Goal: Task Accomplishment & Management: Manage account settings

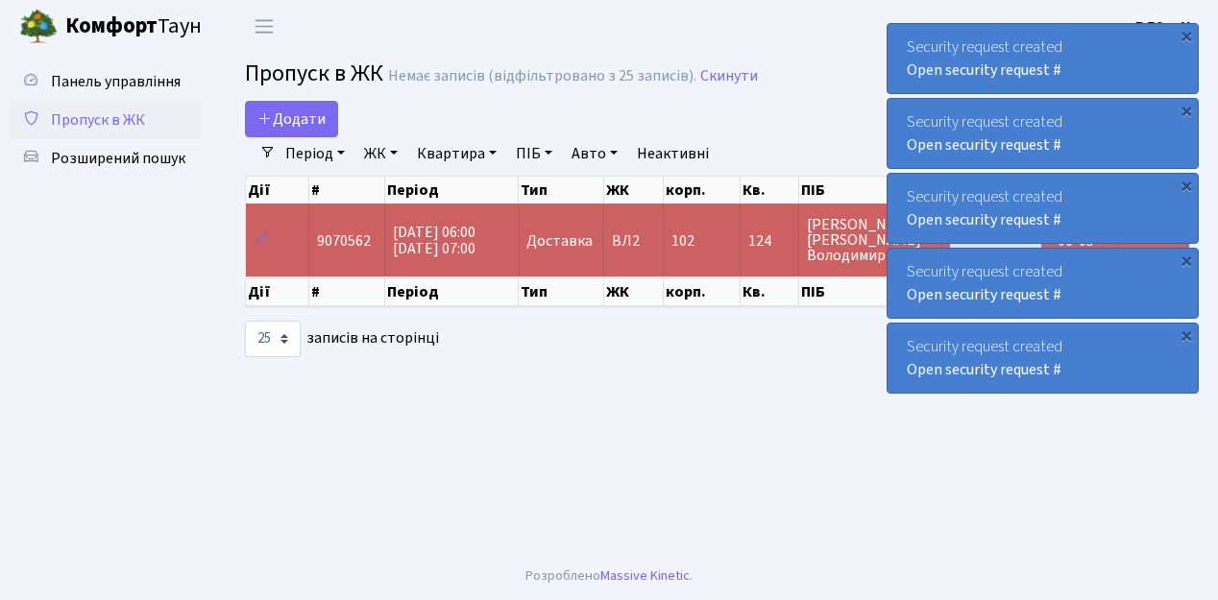
select select "25"
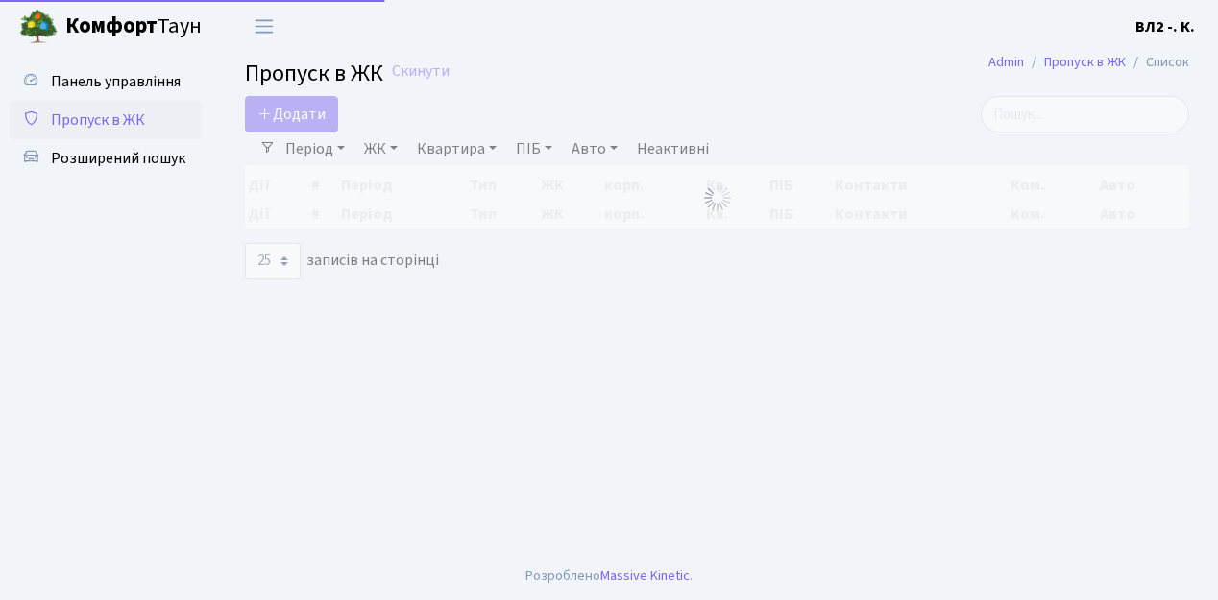
select select "25"
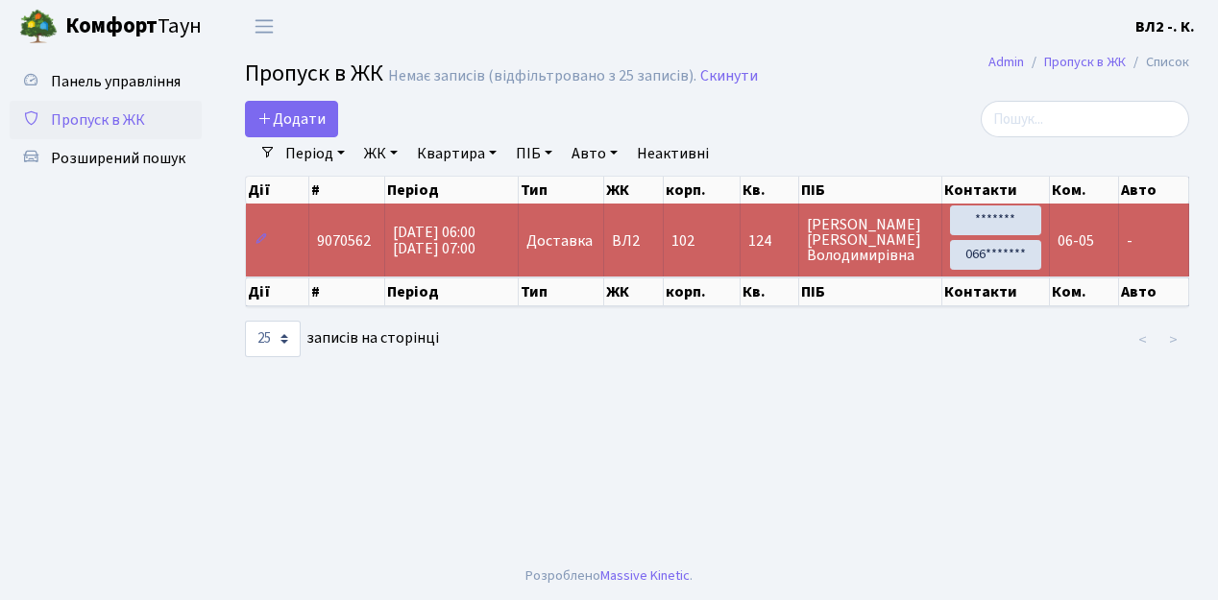
click at [342, 148] on link "Період" at bounding box center [315, 153] width 75 height 33
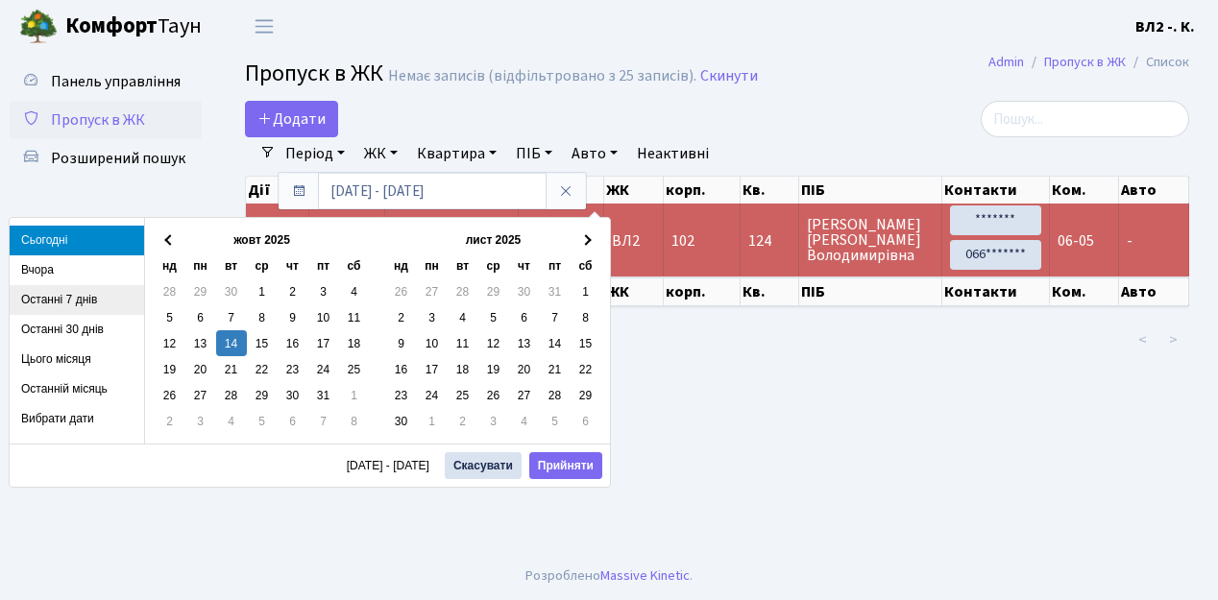
click at [85, 300] on li "Останні 7 днів" at bounding box center [77, 300] width 135 height 30
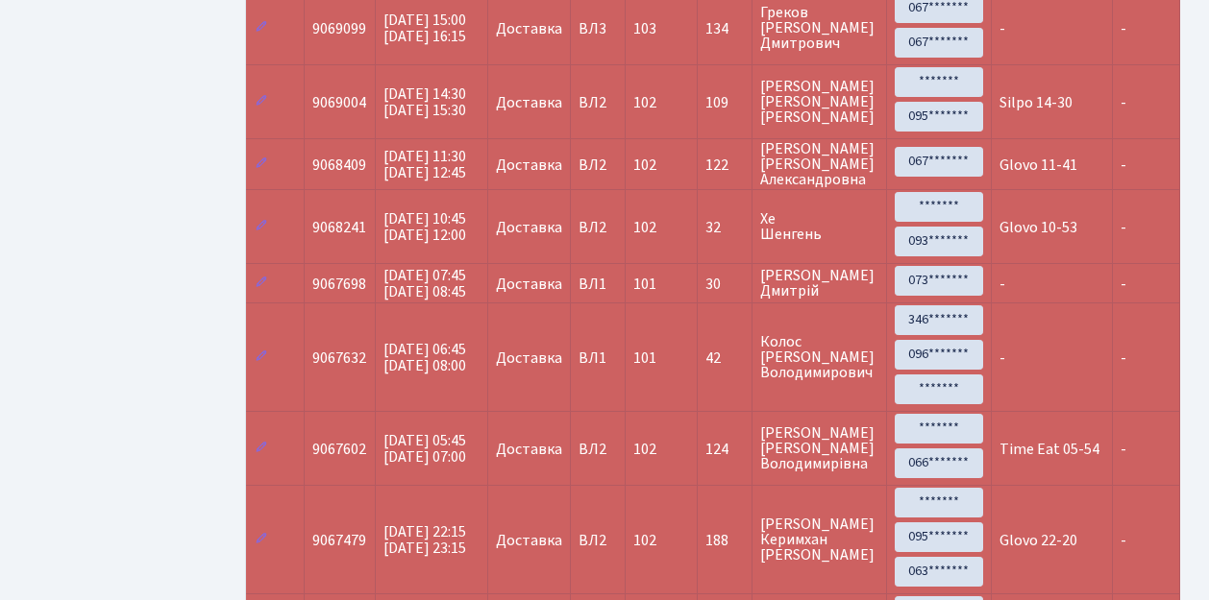
scroll to position [1216, 0]
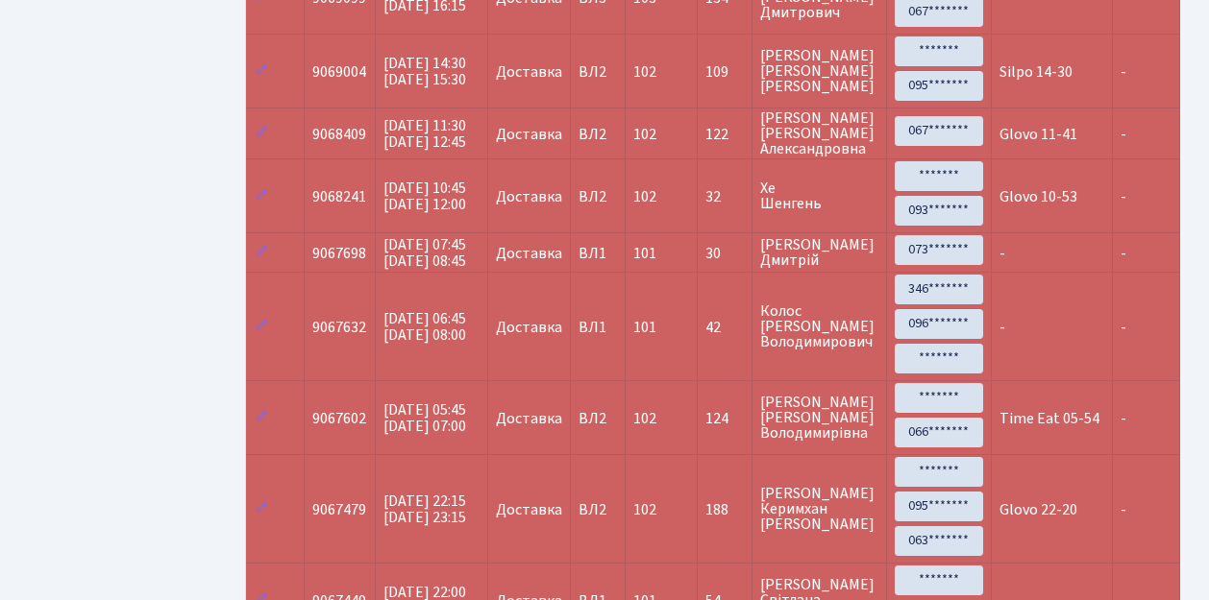
click at [1049, 409] on td "Time Eat 05-54" at bounding box center [1052, 417] width 121 height 74
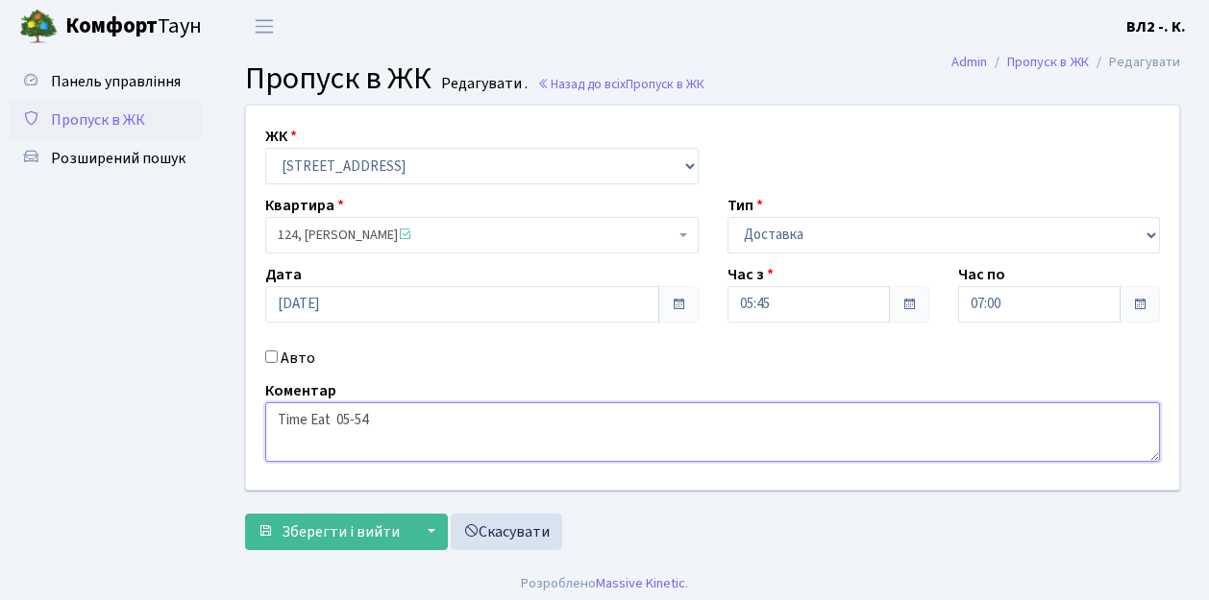
drag, startPoint x: 277, startPoint y: 417, endPoint x: 333, endPoint y: 422, distance: 56.9
click at [333, 422] on textarea "Time Eat 05-54" at bounding box center [712, 433] width 894 height 60
click at [127, 116] on span "Пропуск в ЖК" at bounding box center [98, 120] width 94 height 21
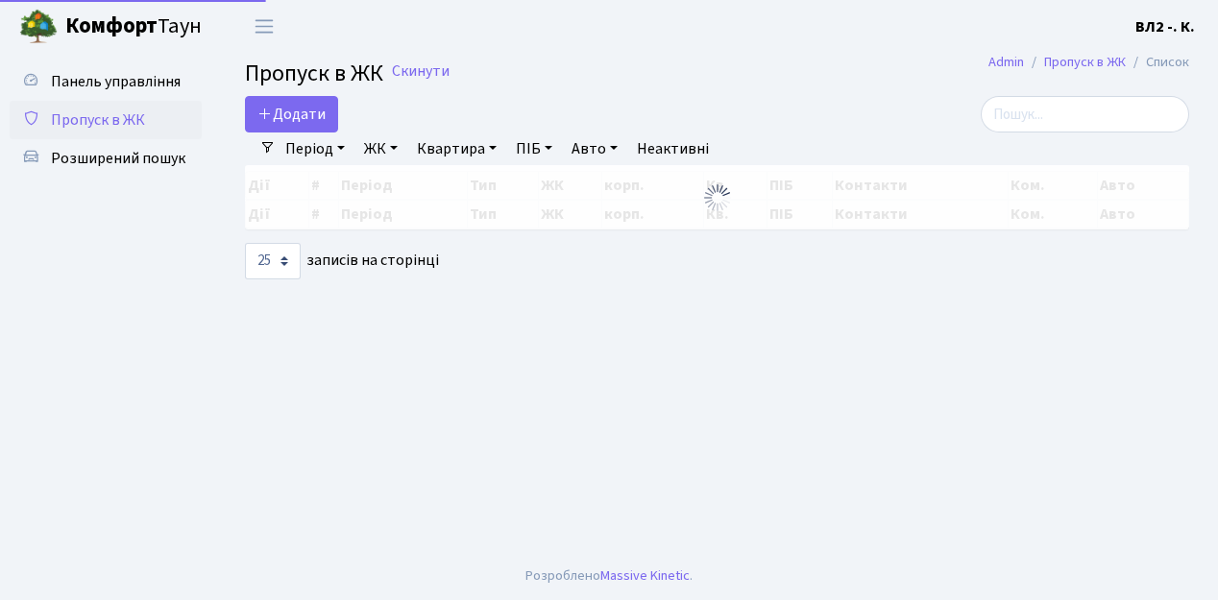
select select "25"
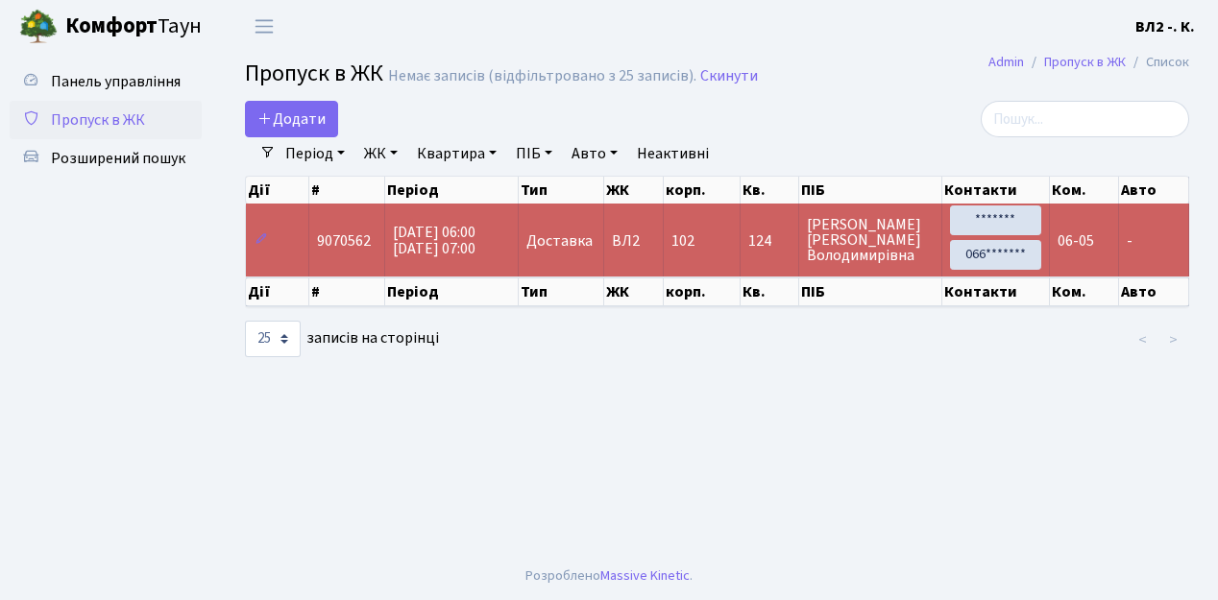
click at [552, 265] on td "Доставка" at bounding box center [562, 240] width 86 height 73
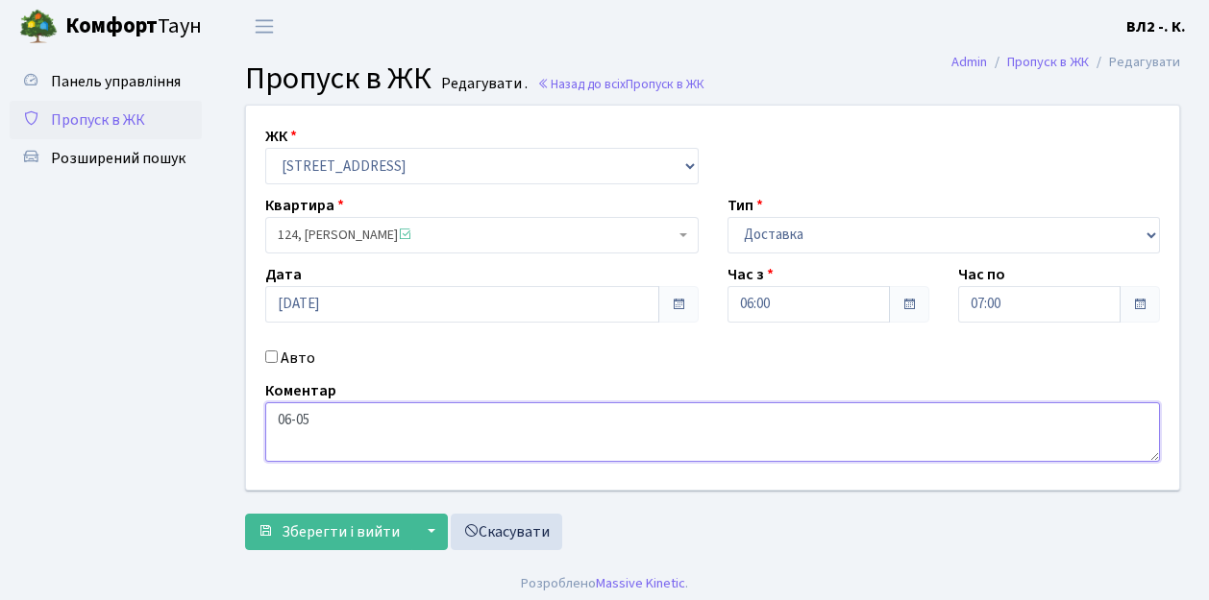
click at [272, 418] on textarea "06-05" at bounding box center [712, 433] width 894 height 60
paste textarea "Time Eat"
type textarea "Time Eat 06-05"
click at [296, 544] on button "Зберегти і вийти" at bounding box center [328, 532] width 167 height 37
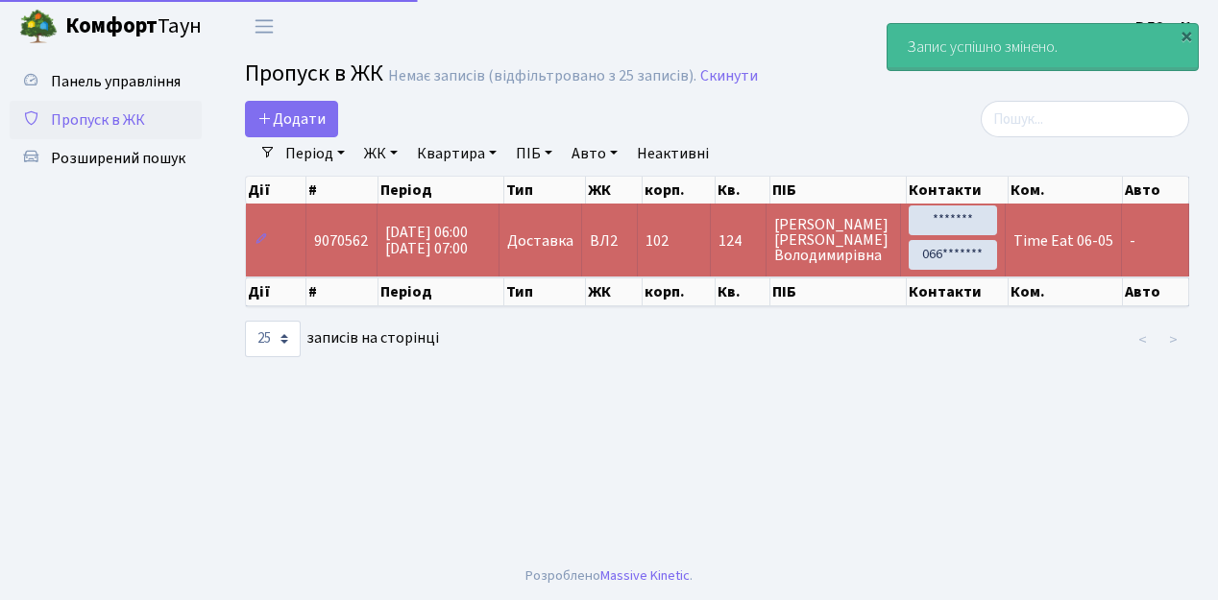
select select "25"
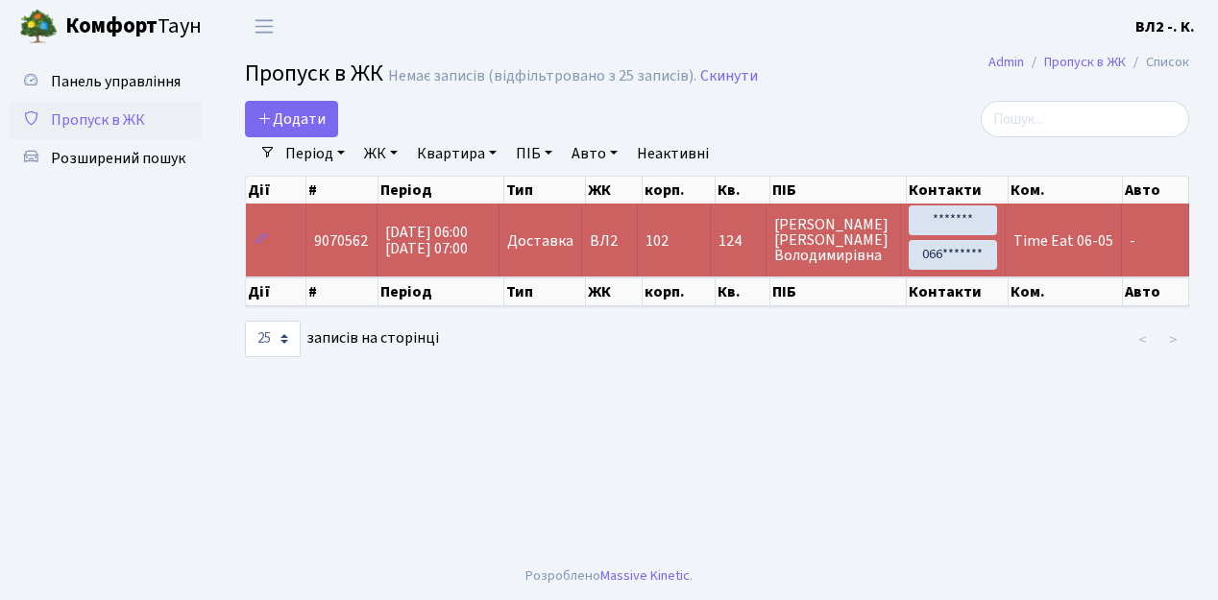
click at [122, 336] on ul "Панель управління Пропуск в ЖК Розширений пошук" at bounding box center [106, 302] width 192 height 480
